Goal: Task Accomplishment & Management: Manage account settings

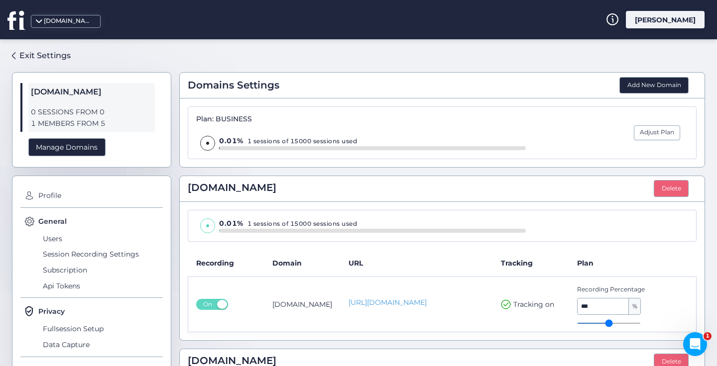
scroll to position [155, 0]
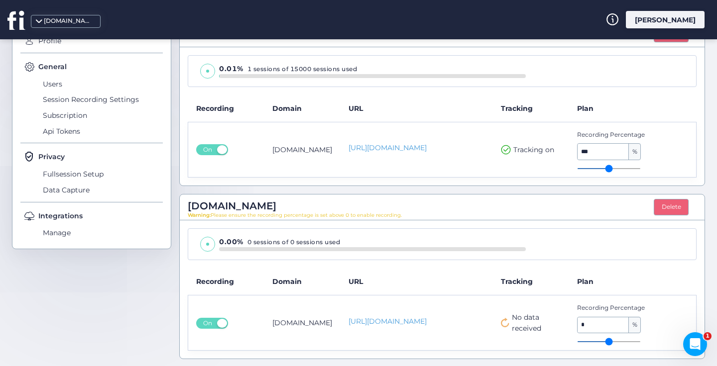
click at [536, 320] on span "No data received" at bounding box center [536, 323] width 49 height 22
type input "*"
drag, startPoint x: 579, startPoint y: 341, endPoint x: 599, endPoint y: 338, distance: 20.1
click at [599, 342] on input "range" at bounding box center [609, 342] width 64 height 1
click at [620, 325] on input "*" at bounding box center [603, 326] width 51 height 16
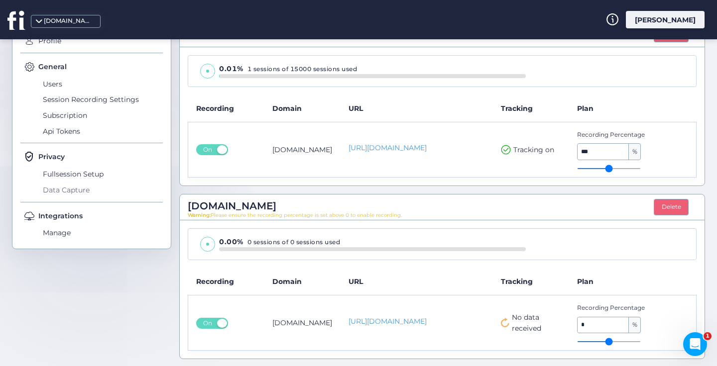
click at [83, 190] on span "Data Capture" at bounding box center [101, 190] width 122 height 16
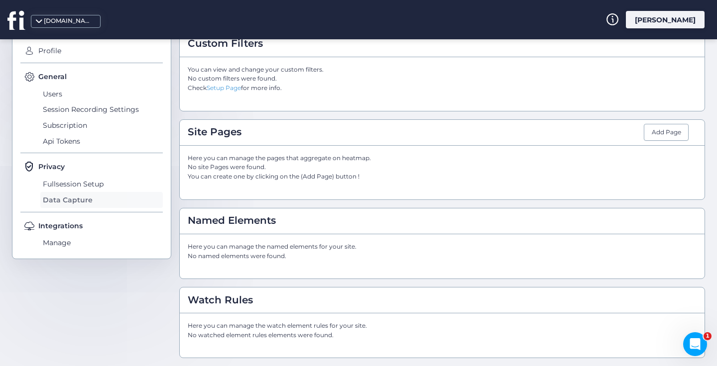
scroll to position [140, 0]
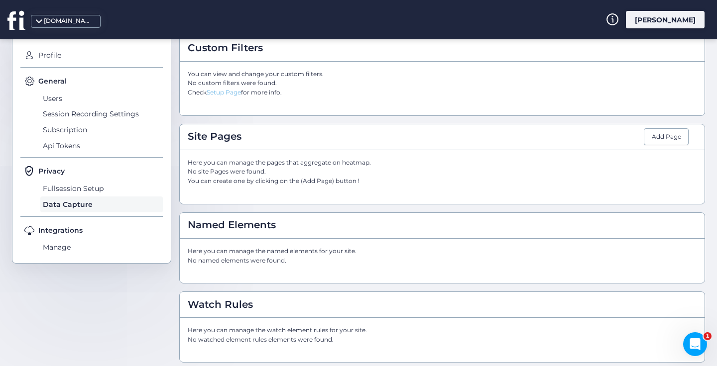
click at [231, 93] on link "Setup Page" at bounding box center [224, 92] width 34 height 7
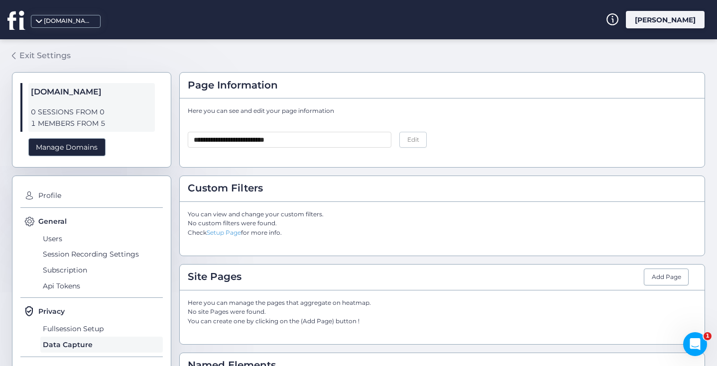
click at [42, 56] on div "Exit Settings" at bounding box center [44, 55] width 51 height 12
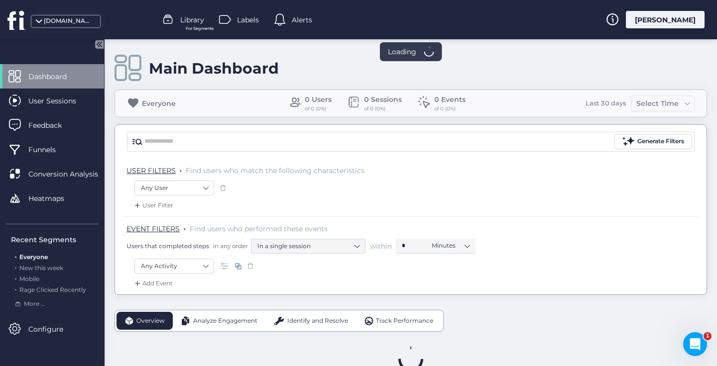
scroll to position [27, 0]
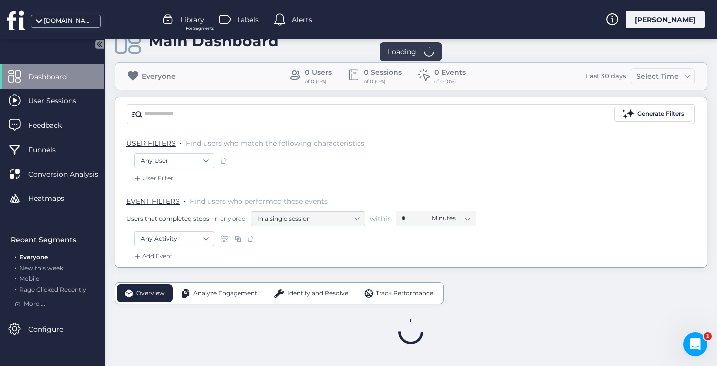
click at [63, 78] on span "Dashboard" at bounding box center [54, 76] width 53 height 11
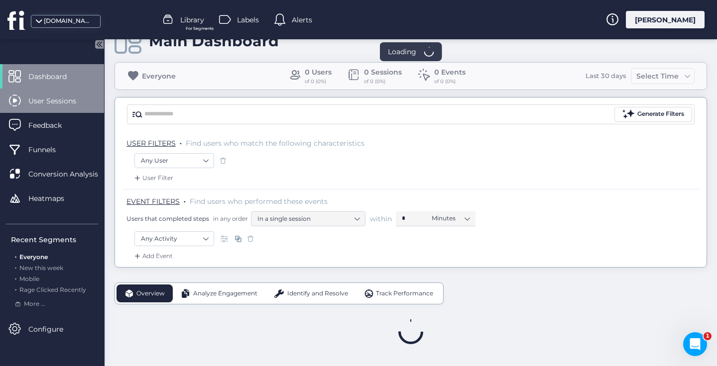
click at [52, 102] on span "User Sessions" at bounding box center [59, 101] width 63 height 11
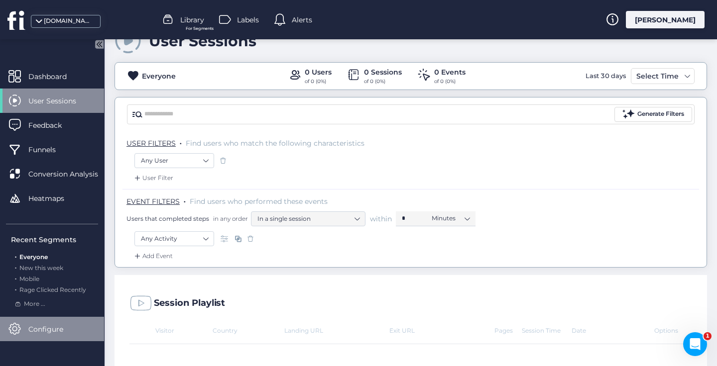
click at [33, 330] on span "Configure" at bounding box center [53, 329] width 50 height 11
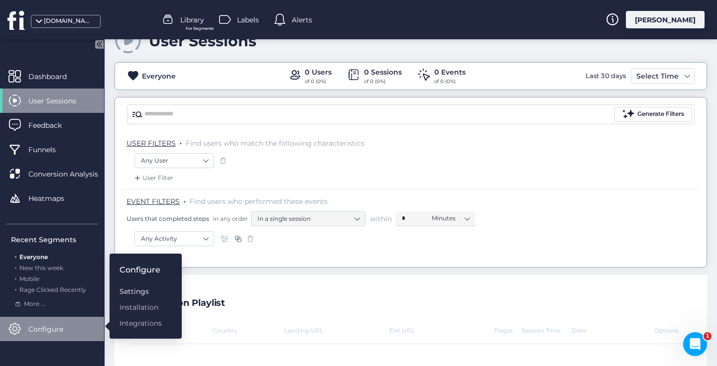
click at [149, 290] on div "Settings" at bounding box center [140, 291] width 42 height 11
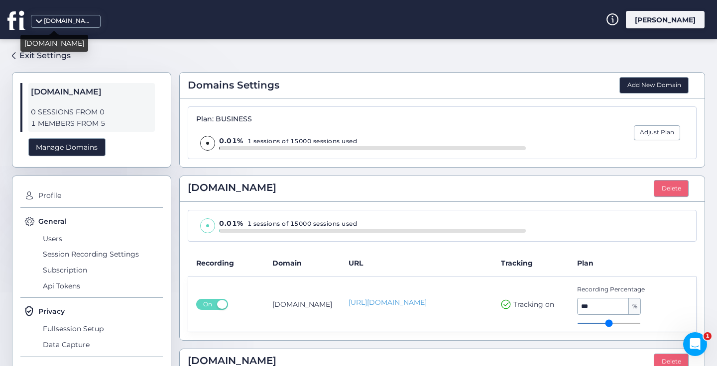
click at [61, 22] on div "[DOMAIN_NAME]" at bounding box center [69, 20] width 50 height 9
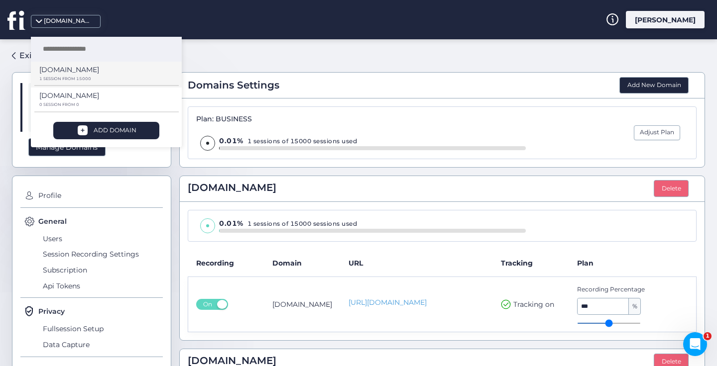
click at [67, 70] on p "[DOMAIN_NAME]" at bounding box center [69, 69] width 60 height 11
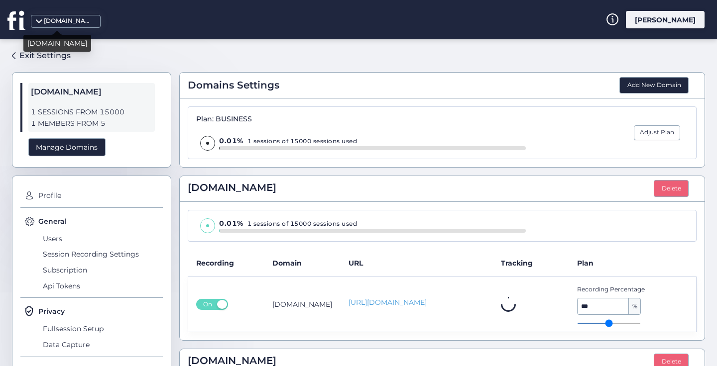
click at [58, 23] on div "[DOMAIN_NAME]" at bounding box center [69, 20] width 50 height 9
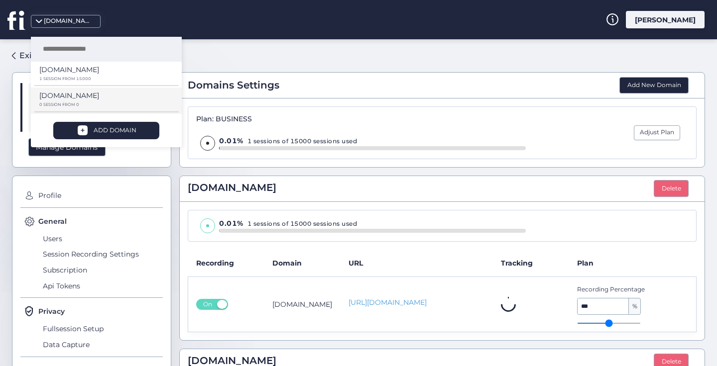
click at [70, 75] on p "[DOMAIN_NAME]" at bounding box center [69, 69] width 60 height 11
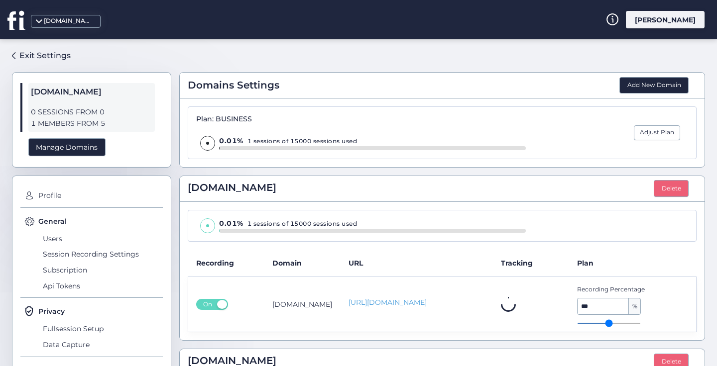
scroll to position [155, 0]
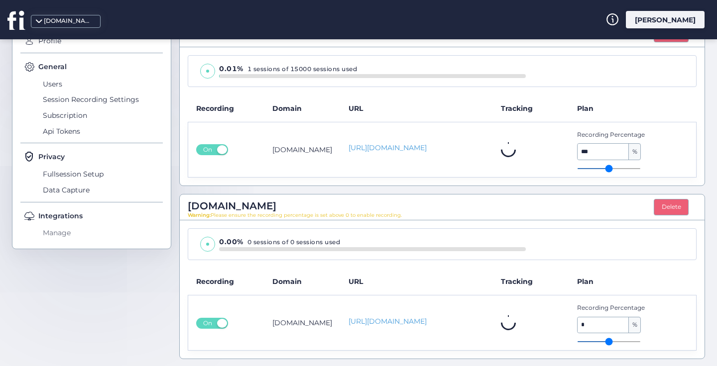
click at [59, 232] on span "Manage" at bounding box center [101, 234] width 122 height 16
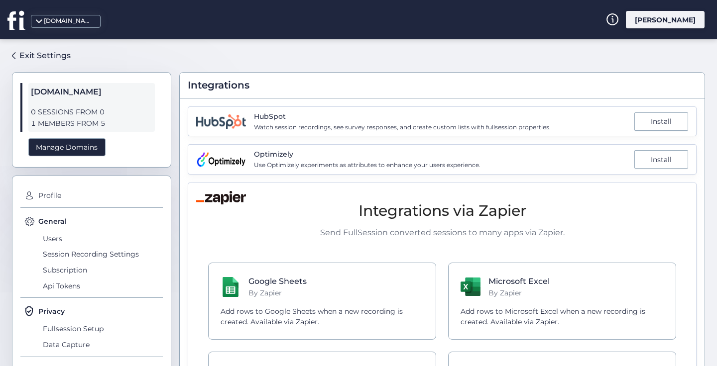
scroll to position [184, 0]
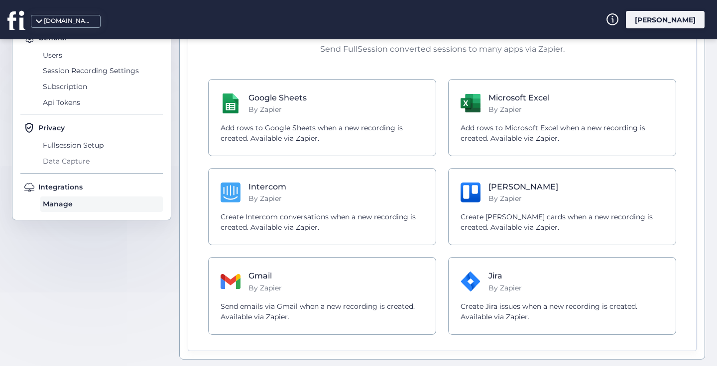
click at [88, 162] on span "Data Capture" at bounding box center [101, 161] width 122 height 16
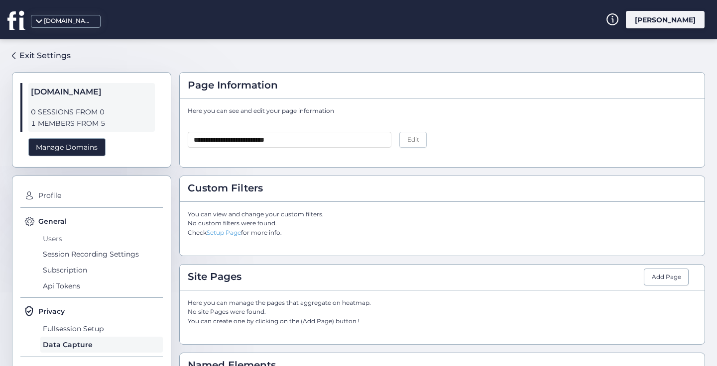
click at [58, 241] on span "Users" at bounding box center [101, 239] width 122 height 16
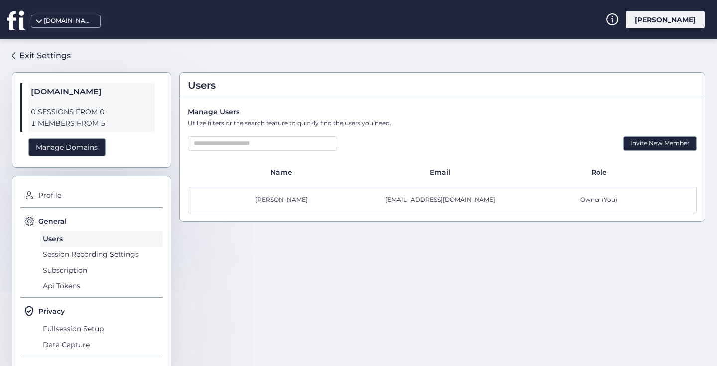
click at [592, 201] on span "Owner (You)" at bounding box center [598, 200] width 37 height 9
click at [437, 204] on div "[EMAIL_ADDRESS][DOMAIN_NAME]" at bounding box center [442, 200] width 159 height 9
click at [436, 201] on div "[EMAIL_ADDRESS][DOMAIN_NAME]" at bounding box center [442, 200] width 159 height 9
click at [118, 252] on span "Session Recording Settings" at bounding box center [101, 255] width 122 height 16
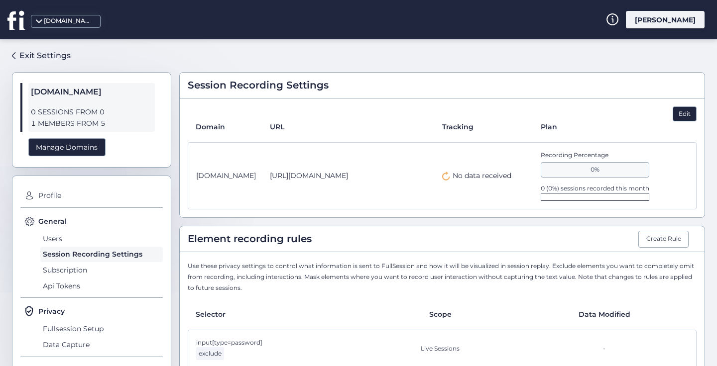
click at [679, 114] on div "Edit" at bounding box center [685, 114] width 24 height 15
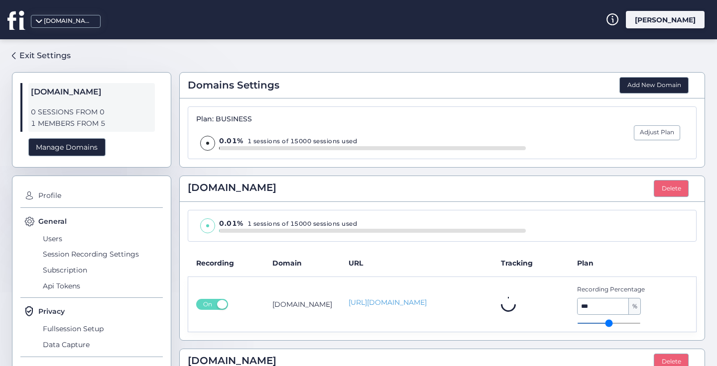
scroll to position [155, 0]
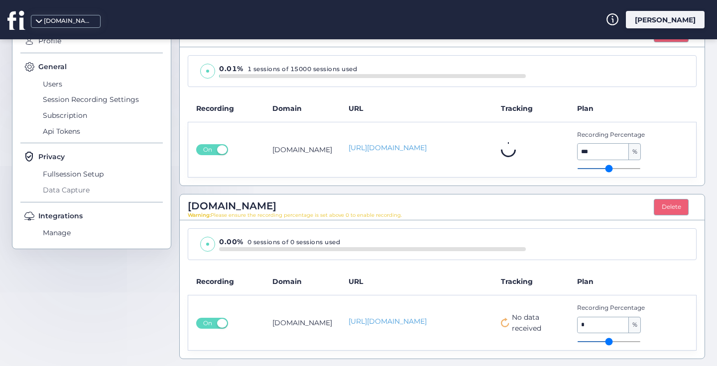
click at [75, 190] on span "Data Capture" at bounding box center [101, 190] width 122 height 16
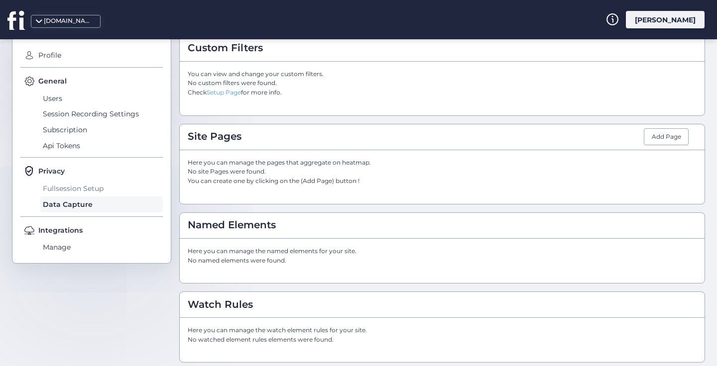
click at [73, 184] on span "Fullsession Setup" at bounding box center [101, 189] width 122 height 16
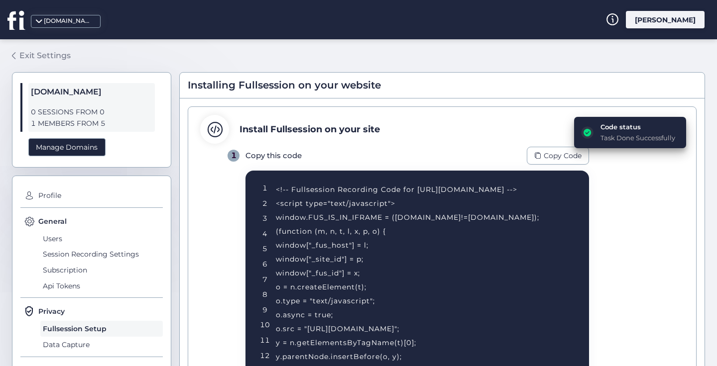
click at [38, 57] on div "Exit Settings" at bounding box center [44, 55] width 51 height 12
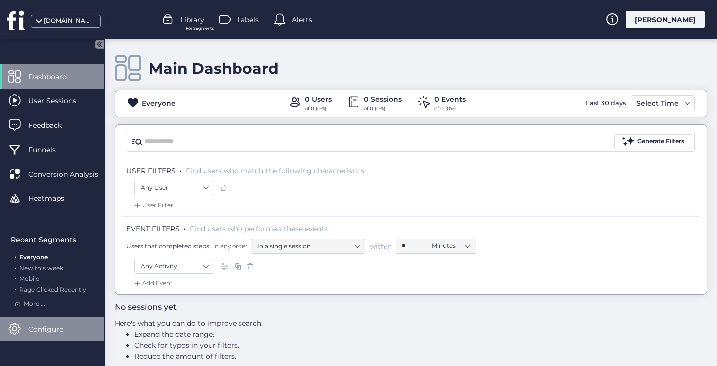
click at [53, 328] on span "Configure" at bounding box center [53, 329] width 50 height 11
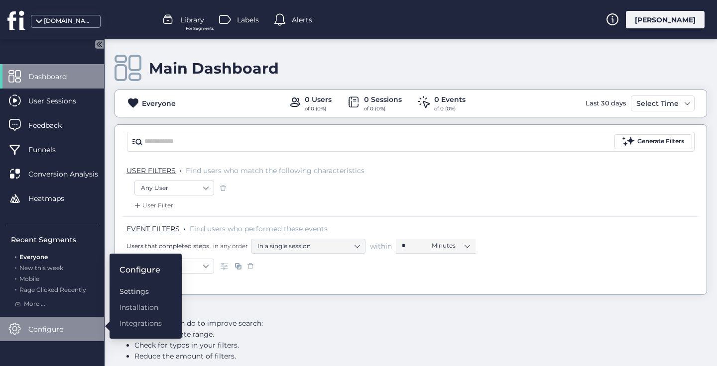
click at [145, 294] on div "Settings" at bounding box center [140, 291] width 42 height 11
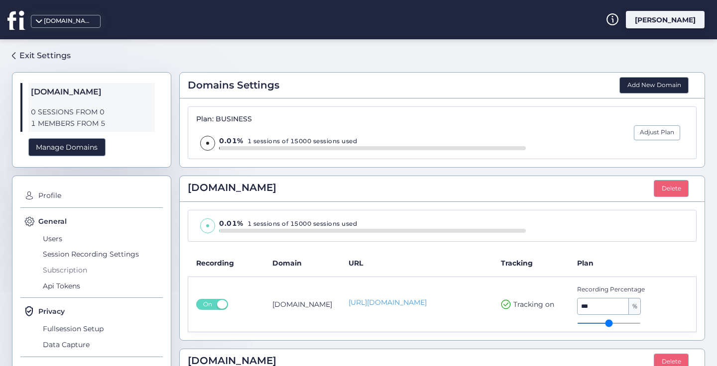
click at [67, 268] on span "Subscription" at bounding box center [101, 270] width 122 height 16
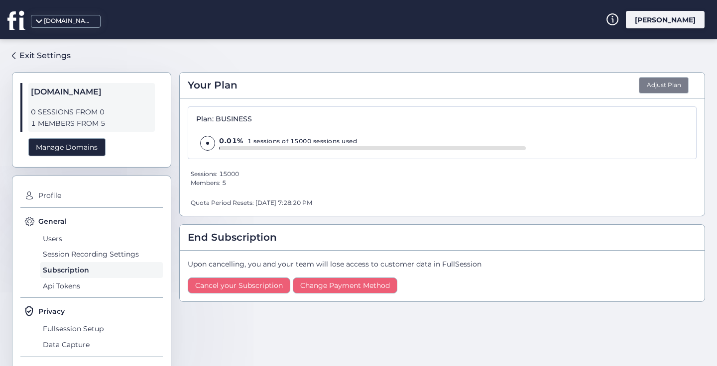
click at [665, 84] on button "Adjust Plan" at bounding box center [664, 85] width 50 height 17
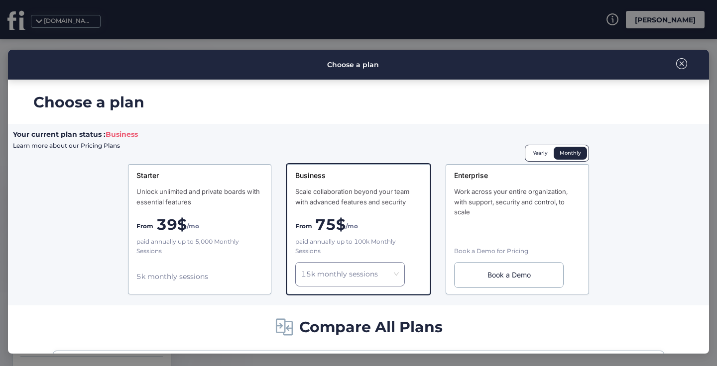
scroll to position [494, 0]
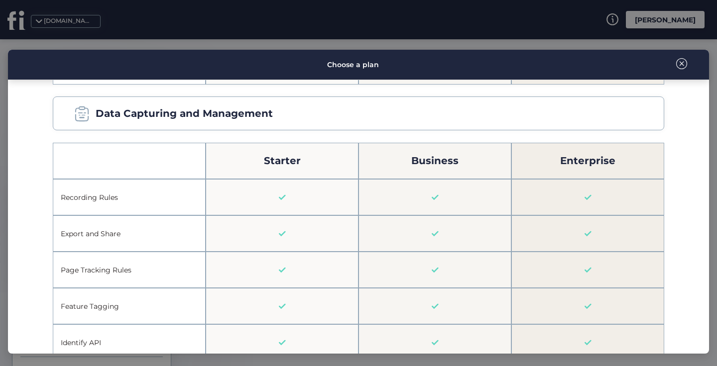
click at [682, 64] on span at bounding box center [681, 63] width 11 height 11
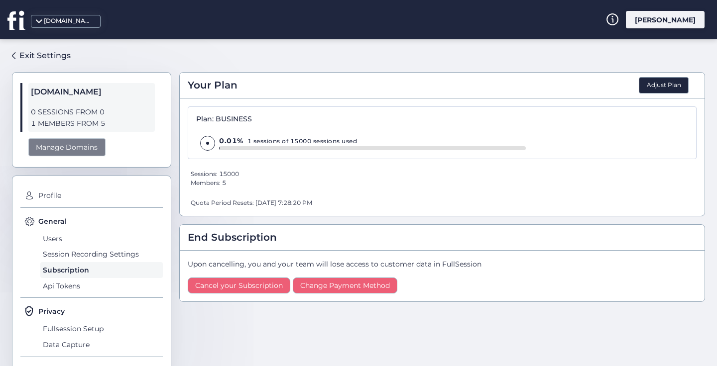
click at [85, 146] on div "Manage Domains" at bounding box center [66, 147] width 77 height 18
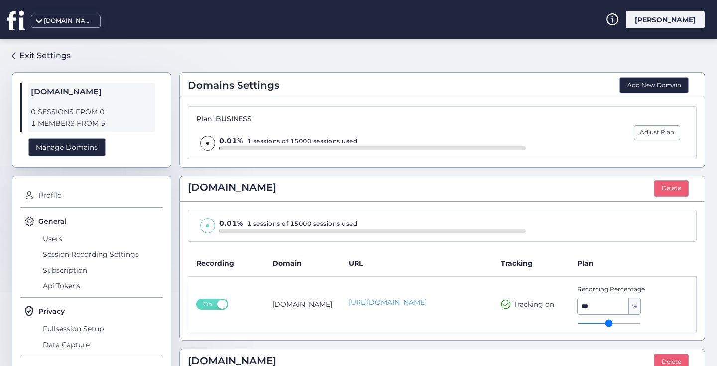
scroll to position [155, 0]
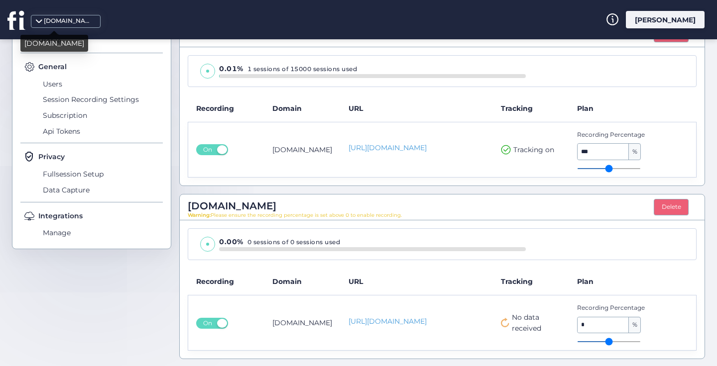
click at [47, 19] on div "[DOMAIN_NAME]" at bounding box center [69, 20] width 50 height 9
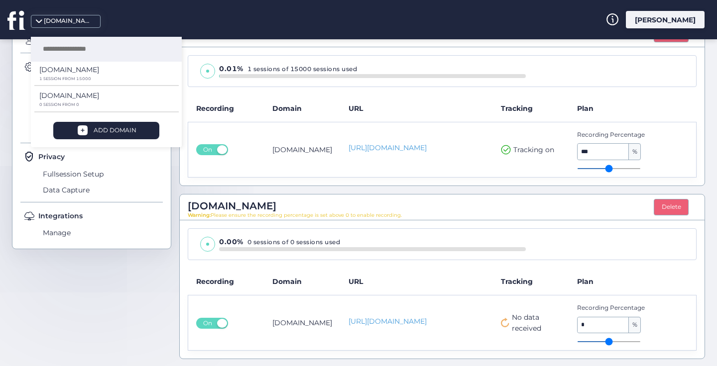
click at [13, 12] on icon at bounding box center [15, 20] width 16 height 18
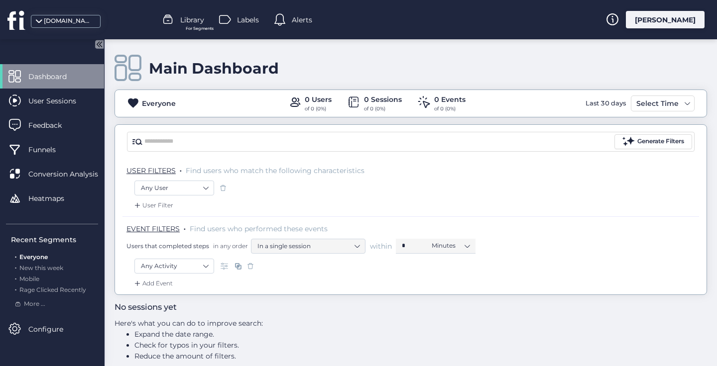
click at [43, 82] on span "Dashboard" at bounding box center [54, 76] width 53 height 11
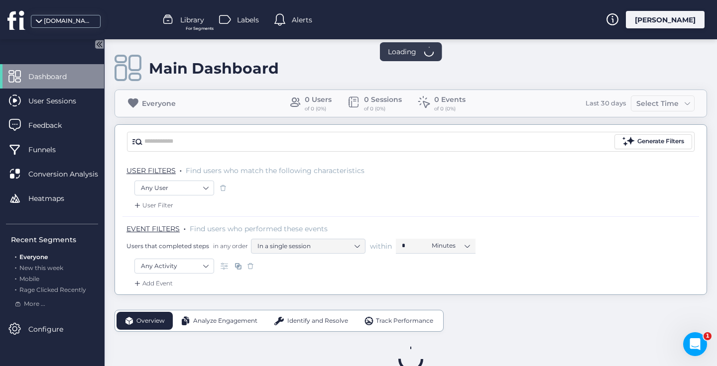
scroll to position [27, 0]
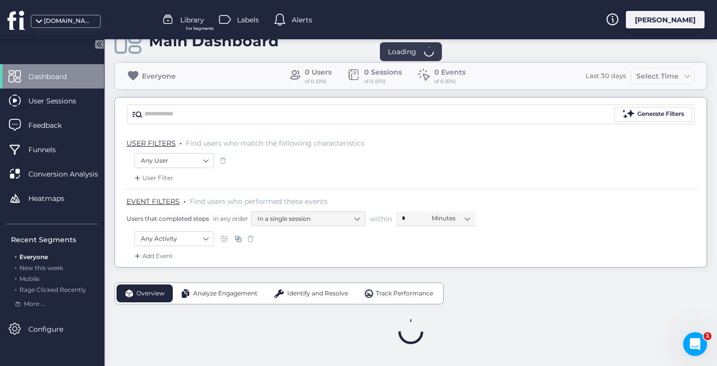
click at [694, 346] on icon "Open Intercom Messenger" at bounding box center [695, 345] width 7 height 8
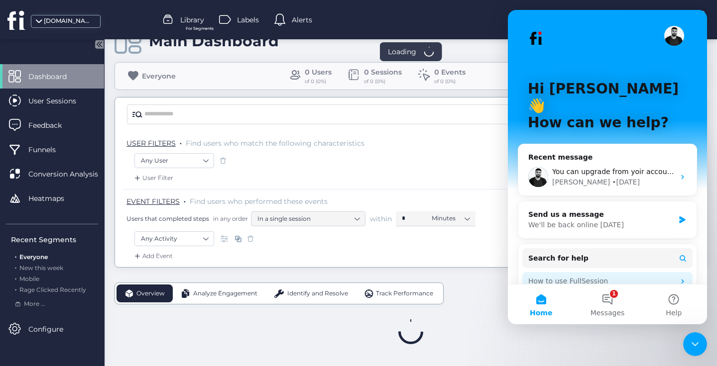
scroll to position [65, 0]
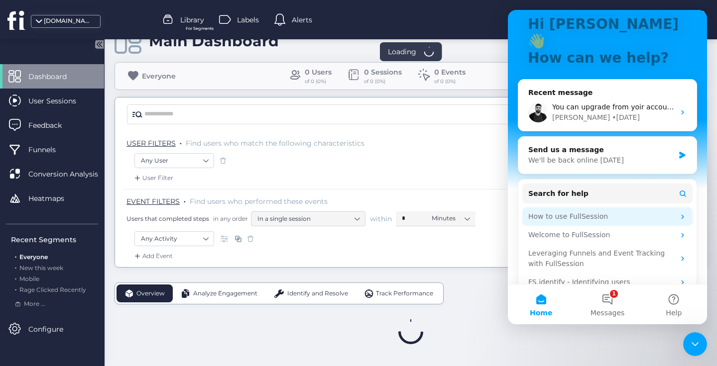
click at [628, 212] on div "How to use FullSession" at bounding box center [601, 217] width 146 height 10
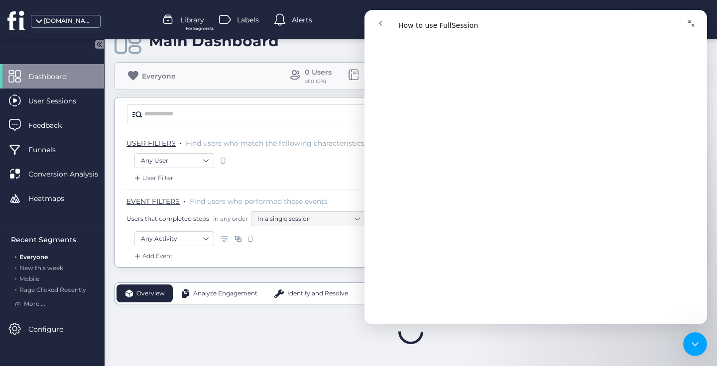
scroll to position [5316, 0]
click at [699, 352] on div "Close Intercom Messenger" at bounding box center [695, 345] width 24 height 24
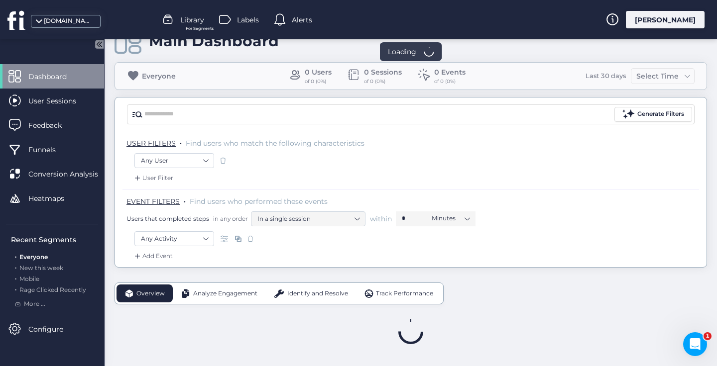
scroll to position [0, 0]
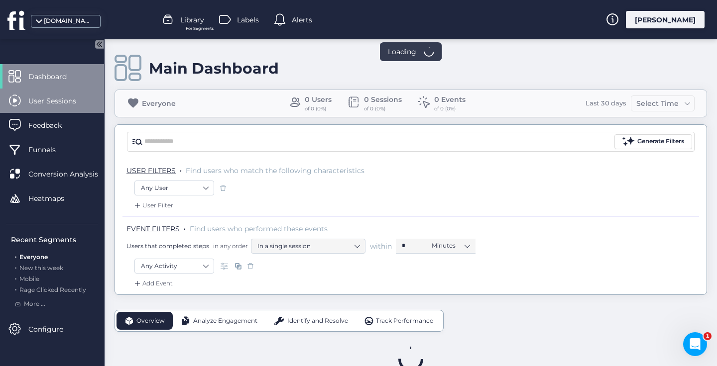
click at [78, 97] on span "User Sessions" at bounding box center [59, 101] width 63 height 11
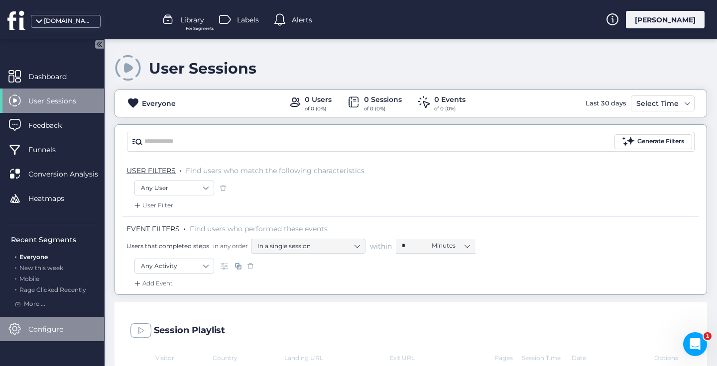
click at [33, 333] on span "Configure" at bounding box center [53, 329] width 50 height 11
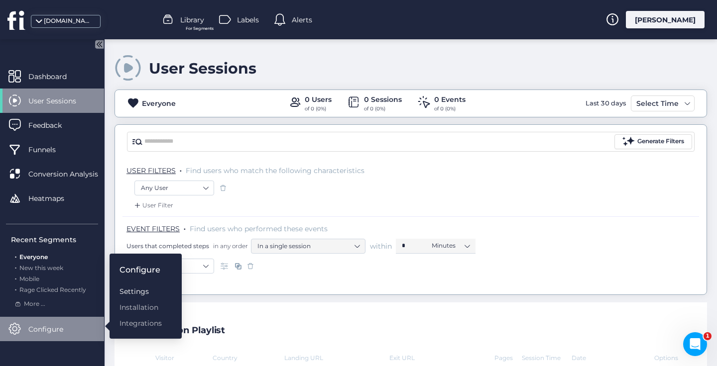
click at [124, 294] on div "Settings" at bounding box center [140, 291] width 42 height 11
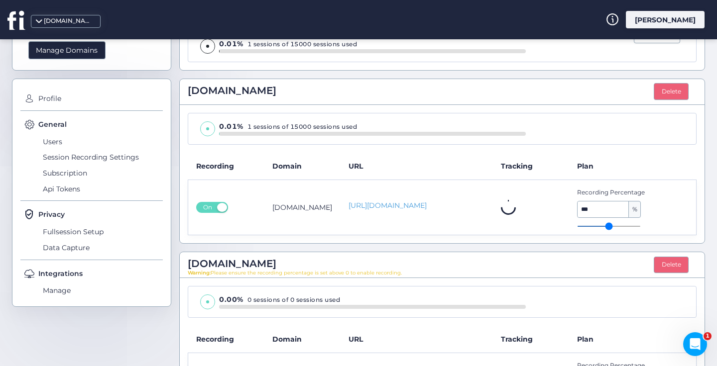
scroll to position [155, 0]
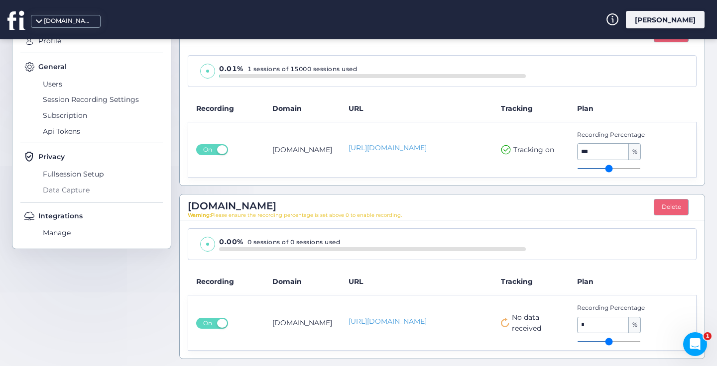
click at [90, 192] on span "Data Capture" at bounding box center [101, 190] width 122 height 16
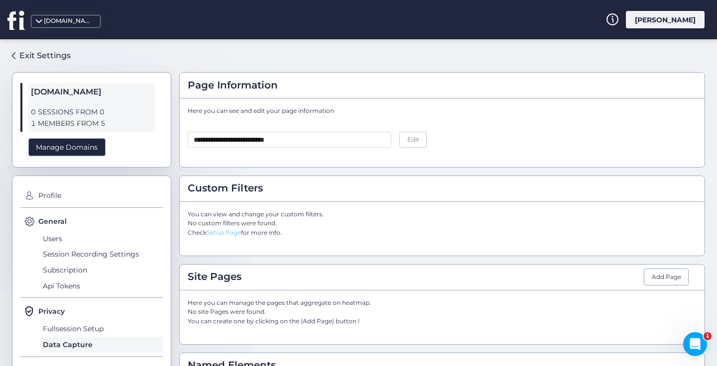
click at [234, 234] on link "Setup Page" at bounding box center [224, 232] width 34 height 7
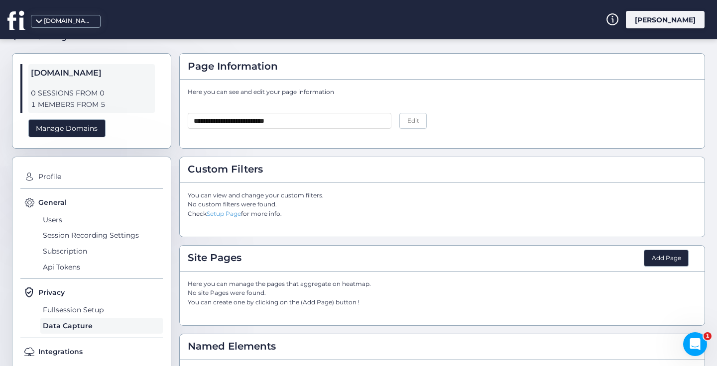
click at [668, 255] on div "Add Page" at bounding box center [666, 258] width 45 height 17
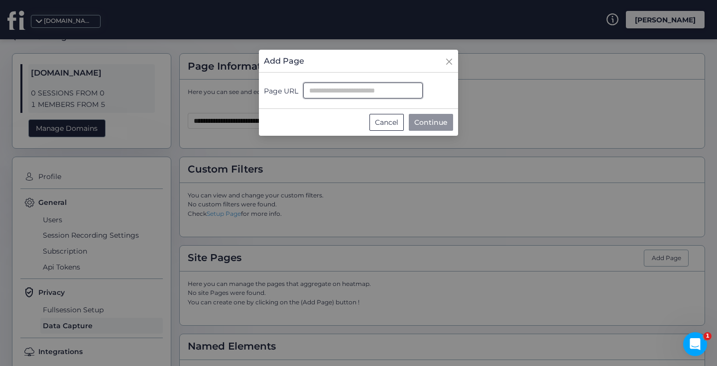
click at [352, 94] on input "Page URL" at bounding box center [362, 91] width 119 height 16
paste input "**********"
type input "**********"
click at [429, 127] on span "Continue" at bounding box center [430, 122] width 33 height 11
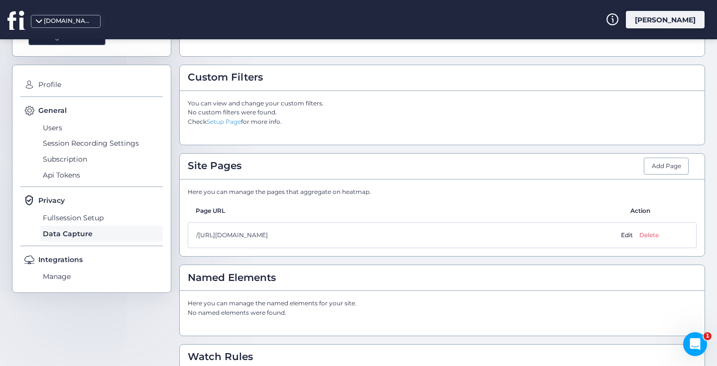
scroll to position [164, 0]
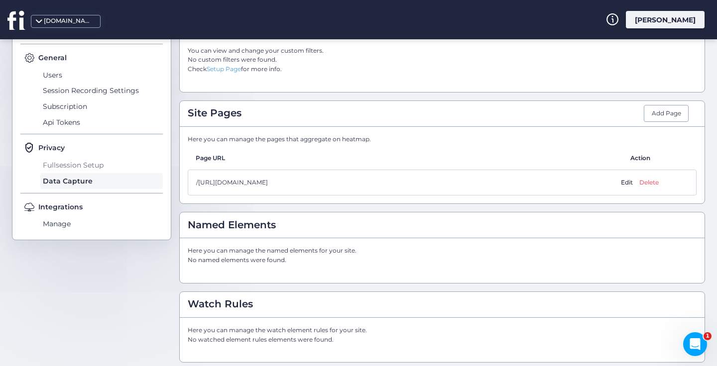
click at [90, 162] on span "Fullsession Setup" at bounding box center [101, 165] width 122 height 16
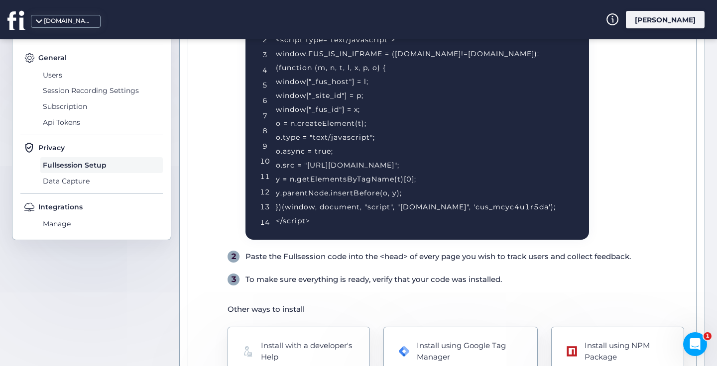
scroll to position [219, 0]
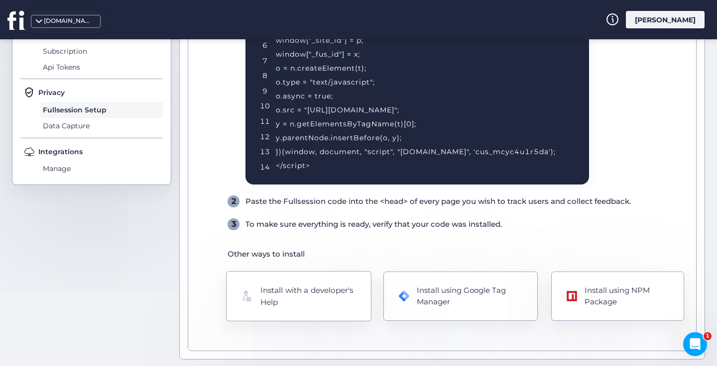
click at [330, 301] on div "Install with a developer's Help" at bounding box center [308, 296] width 96 height 24
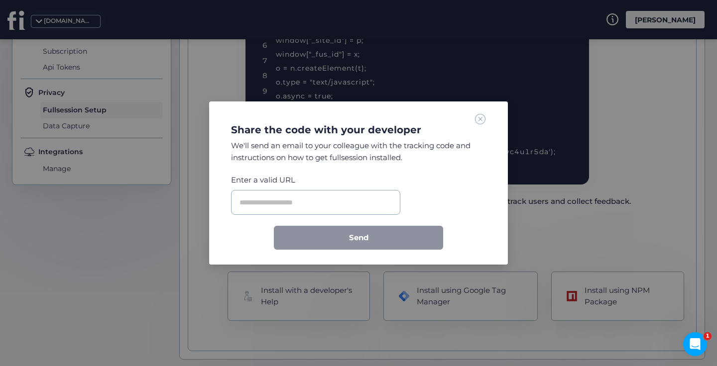
click at [484, 121] on span at bounding box center [480, 119] width 11 height 11
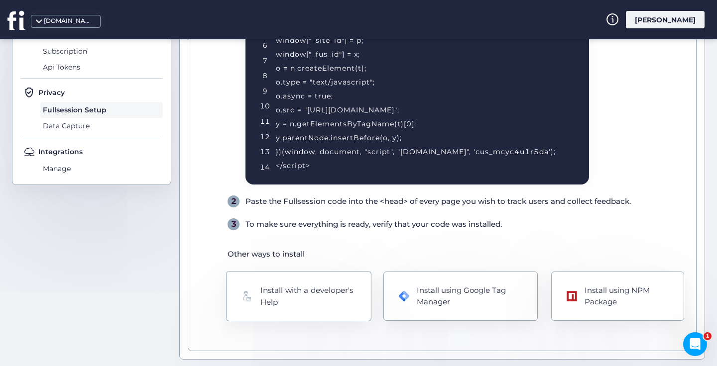
click at [270, 290] on div "Install with a developer's Help" at bounding box center [308, 296] width 96 height 24
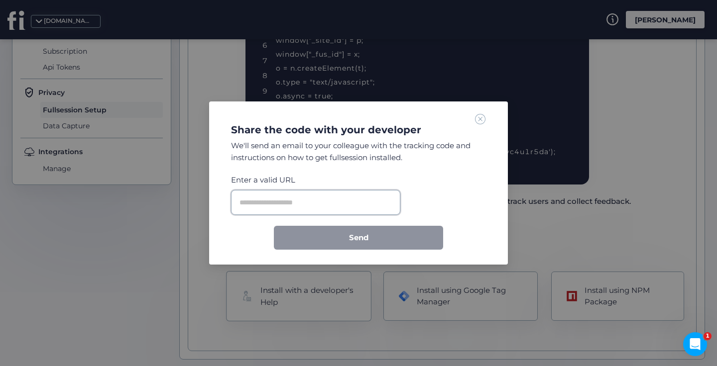
paste input "**********"
type input "**********"
click at [373, 199] on input "**********" at bounding box center [315, 202] width 169 height 25
click at [358, 205] on input "**********" at bounding box center [315, 202] width 169 height 25
click at [481, 117] on span at bounding box center [480, 119] width 11 height 11
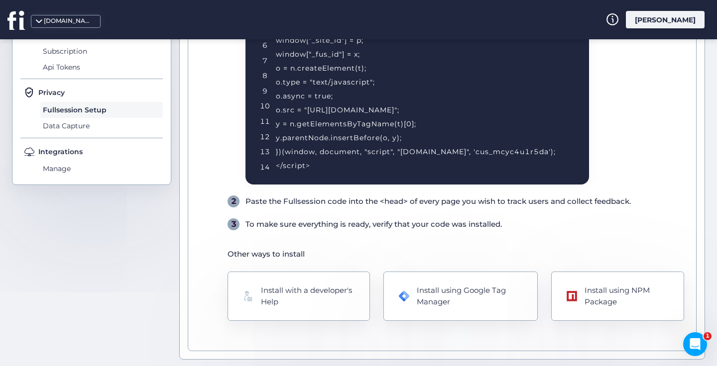
scroll to position [0, 0]
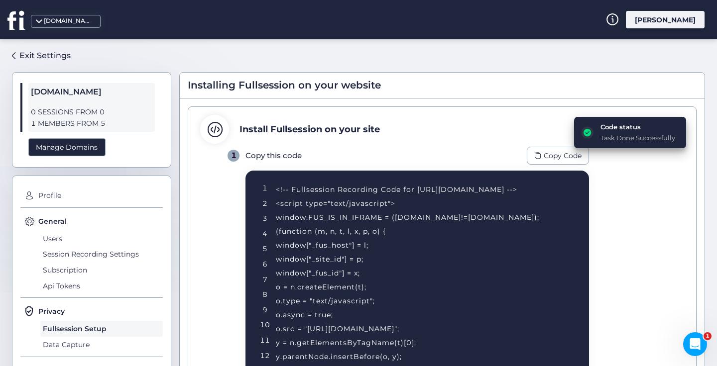
click at [606, 130] on div "Code status" at bounding box center [637, 127] width 75 height 10
click at [592, 146] on div "Code status Task Done Successfully" at bounding box center [630, 132] width 112 height 31
click at [61, 240] on span "Users" at bounding box center [101, 239] width 122 height 16
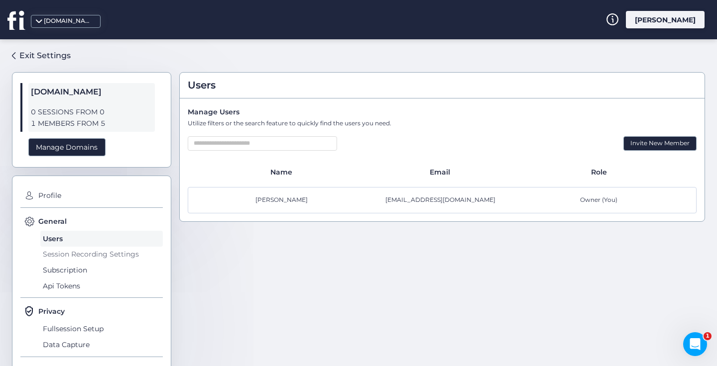
click at [70, 254] on span "Session Recording Settings" at bounding box center [101, 255] width 122 height 16
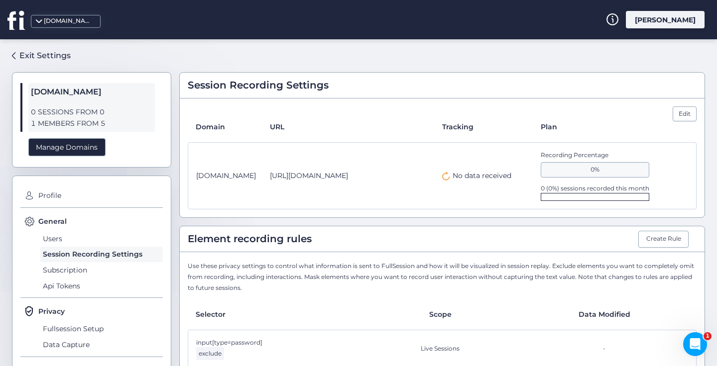
scroll to position [89, 0]
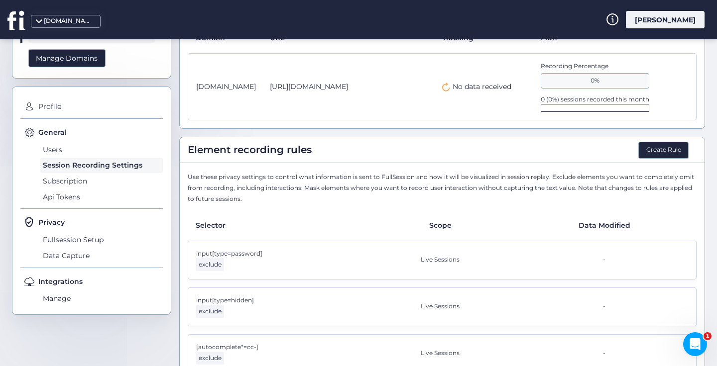
click at [666, 149] on button "Create Rule" at bounding box center [663, 150] width 50 height 17
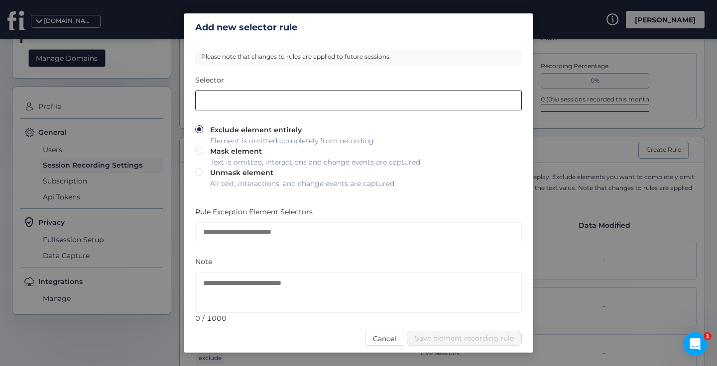
click at [271, 99] on input "text" at bounding box center [358, 101] width 327 height 20
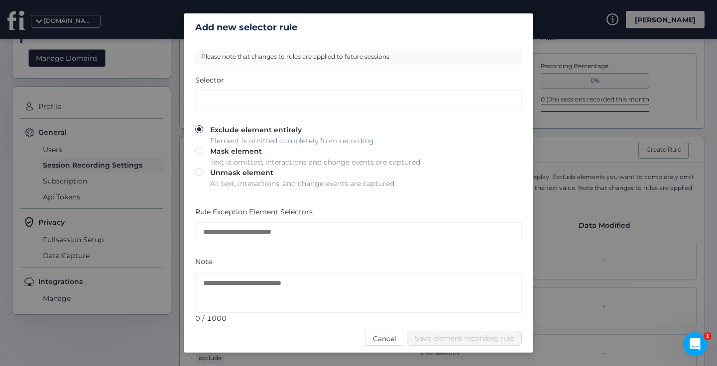
click at [284, 59] on div "Please note that changes to rules are applied to future sessions" at bounding box center [358, 57] width 327 height 15
click at [387, 336] on span "Cancel" at bounding box center [384, 339] width 23 height 11
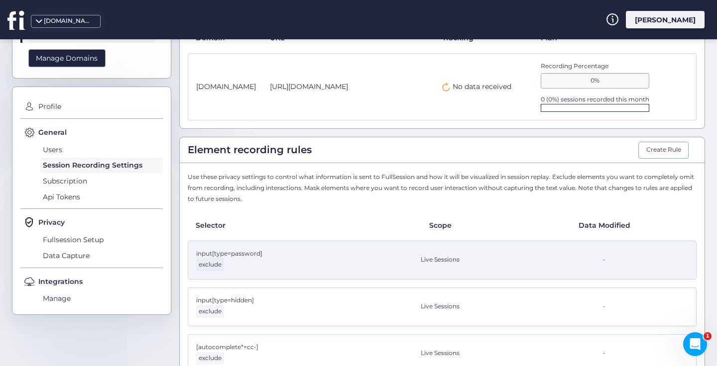
scroll to position [100, 0]
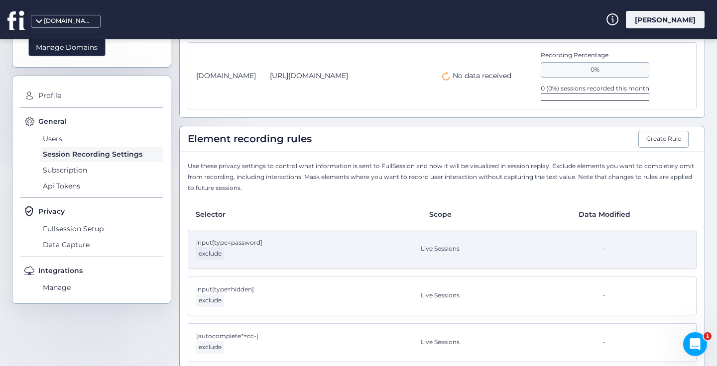
click at [519, 259] on div "input[type=password] exclude Live Sessions -" at bounding box center [442, 249] width 509 height 39
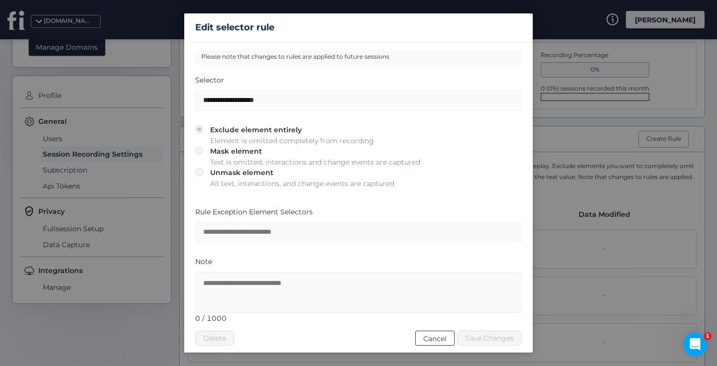
click at [442, 339] on span "Cancel" at bounding box center [434, 339] width 23 height 11
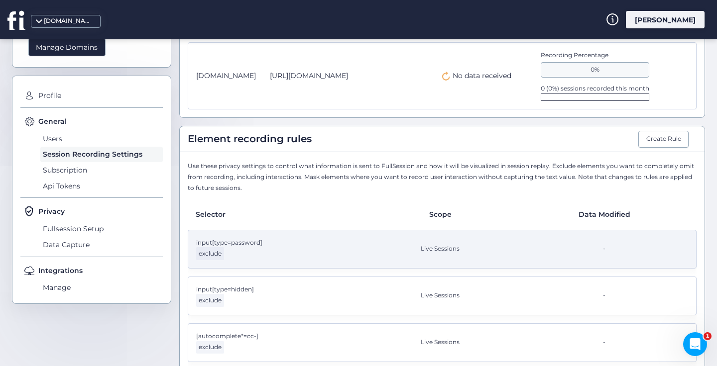
click at [212, 253] on span "exclude" at bounding box center [210, 253] width 28 height 12
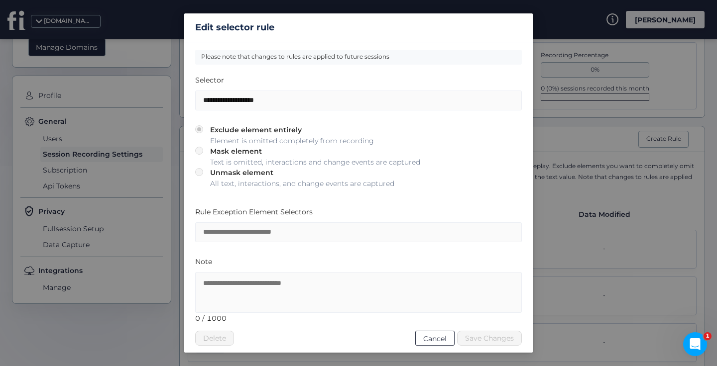
click at [433, 337] on span "Cancel" at bounding box center [434, 339] width 23 height 11
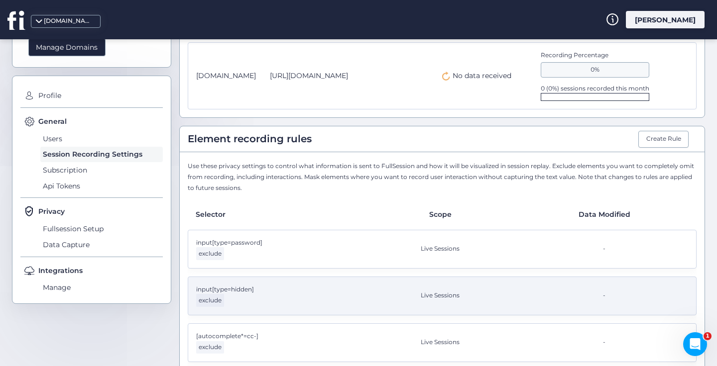
scroll to position [196, 0]
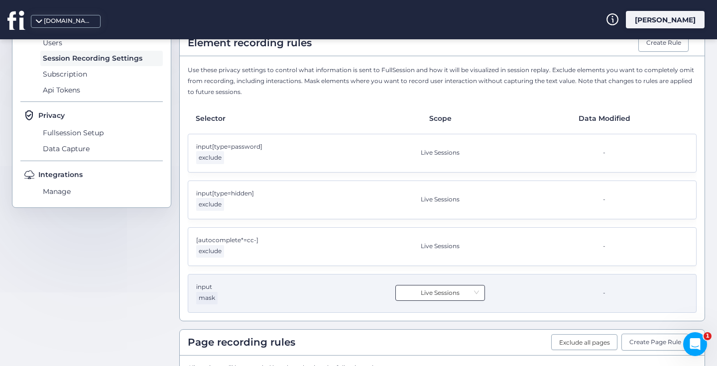
click at [474, 290] on icon at bounding box center [477, 293] width 6 height 6
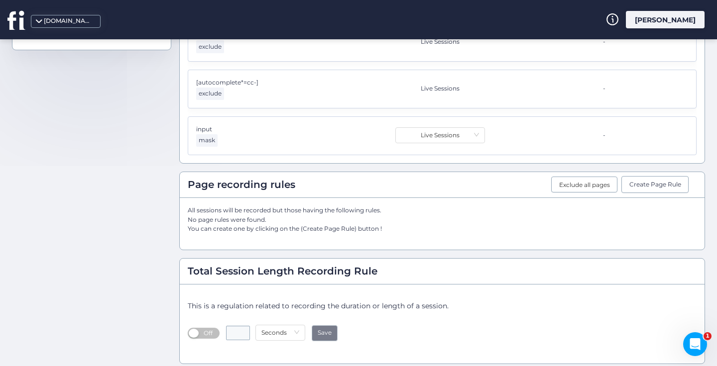
click at [202, 328] on span "Off" at bounding box center [208, 333] width 16 height 11
click at [246, 326] on input "*" at bounding box center [238, 333] width 24 height 14
type input "*"
click at [246, 326] on input "*" at bounding box center [238, 333] width 24 height 14
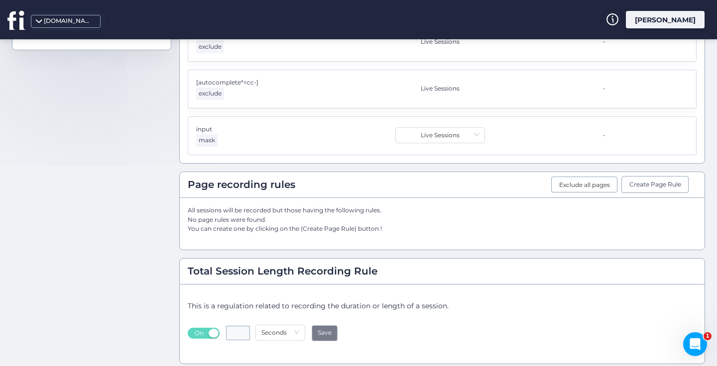
click at [321, 329] on span "Save" at bounding box center [325, 333] width 14 height 9
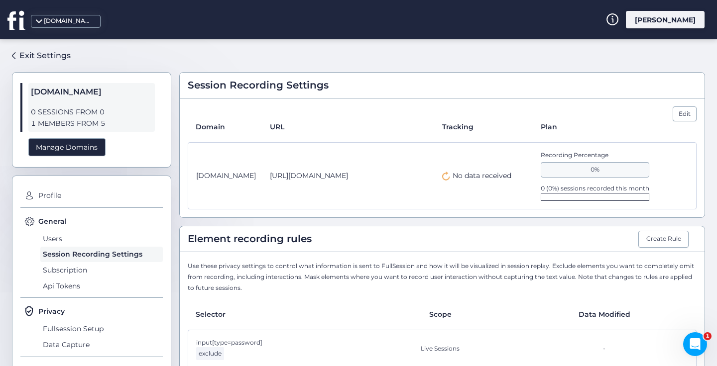
click at [621, 164] on div "0%" at bounding box center [595, 169] width 109 height 15
click at [678, 112] on div "Edit" at bounding box center [685, 114] width 24 height 15
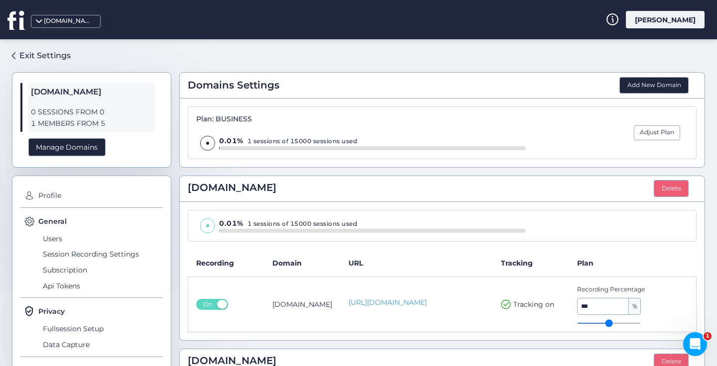
scroll to position [155, 0]
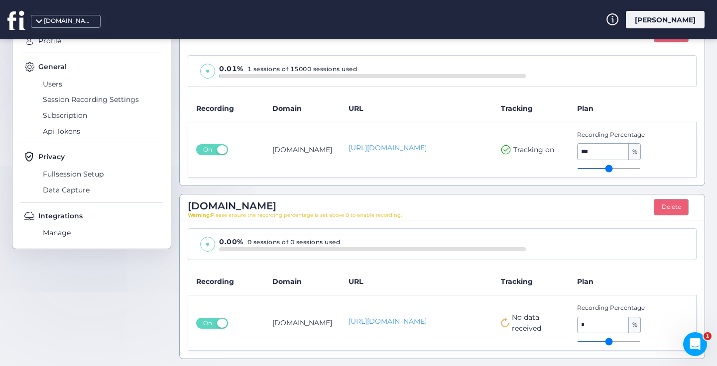
click at [629, 325] on span "%" at bounding box center [634, 326] width 11 height 16
click at [578, 324] on input "*" at bounding box center [603, 326] width 51 height 16
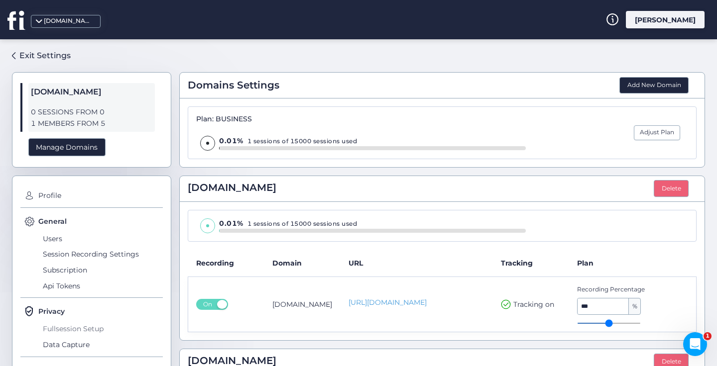
click at [73, 329] on span "Fullsession Setup" at bounding box center [101, 329] width 122 height 16
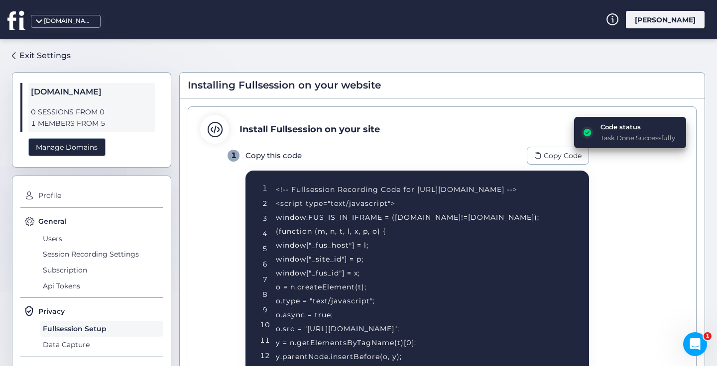
click at [635, 120] on div "Code status Task Done Successfully" at bounding box center [630, 132] width 112 height 31
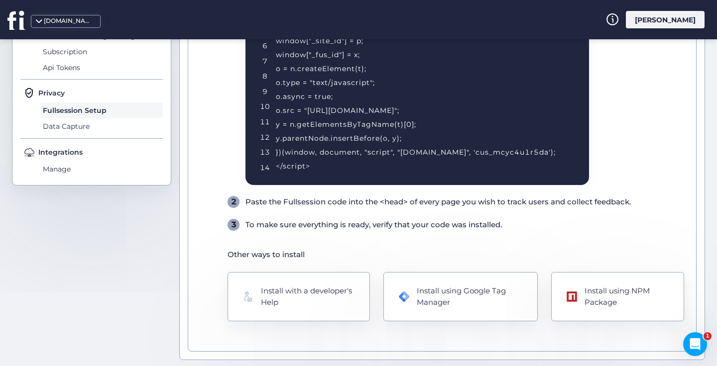
scroll to position [219, 0]
